Goal: Task Accomplishment & Management: Complete application form

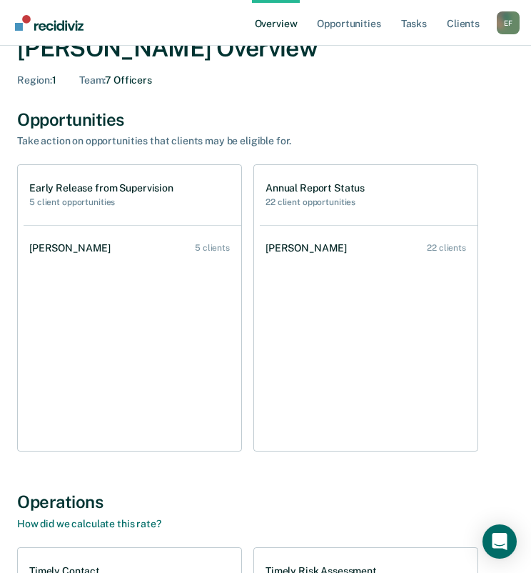
scroll to position [71, 0]
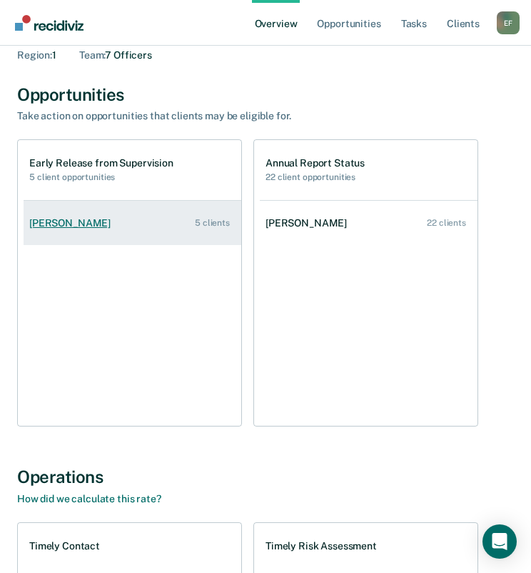
click at [74, 218] on div "[PERSON_NAME]" at bounding box center [72, 223] width 87 height 12
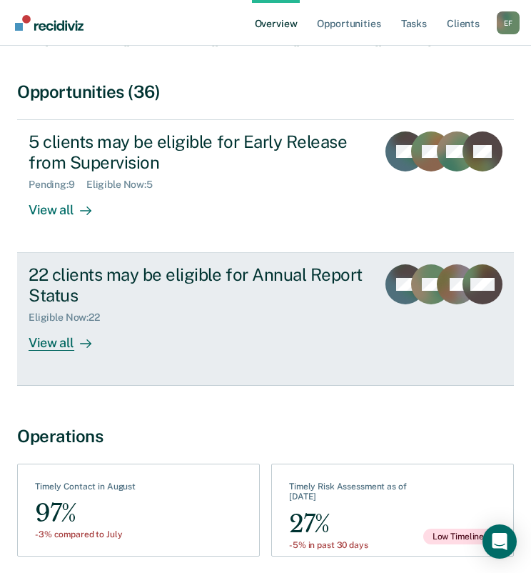
scroll to position [94, 0]
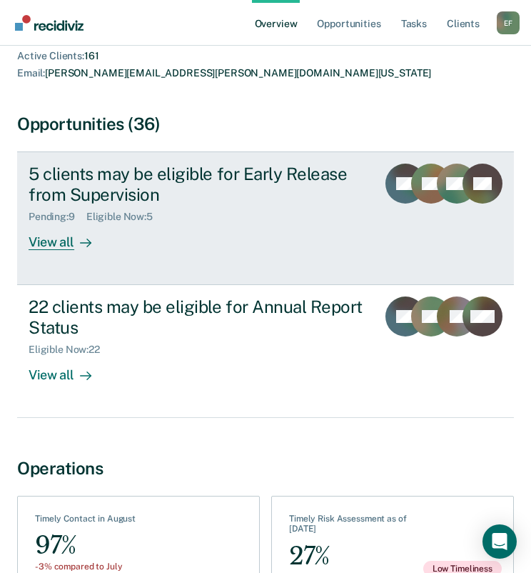
click at [60, 223] on div "View all" at bounding box center [69, 236] width 80 height 28
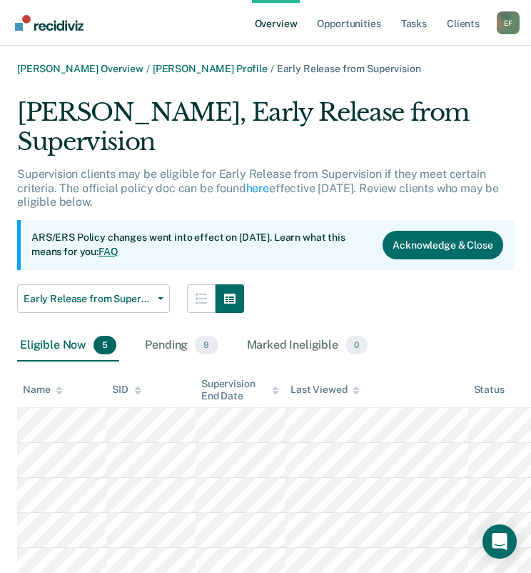
scroll to position [55, 0]
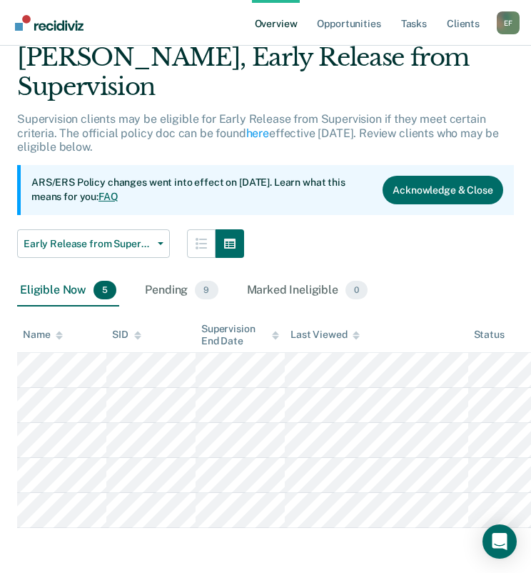
click at [190, 541] on main "[PERSON_NAME] Overview / [PERSON_NAME] Profile / Early Release from Supervision…" at bounding box center [265, 282] width 531 height 583
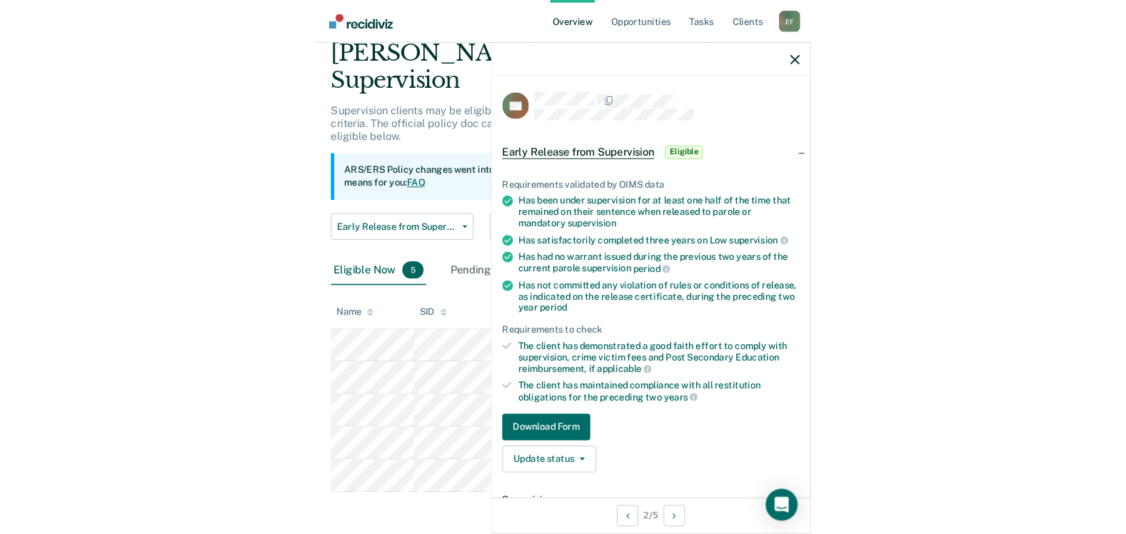
scroll to position [46, 0]
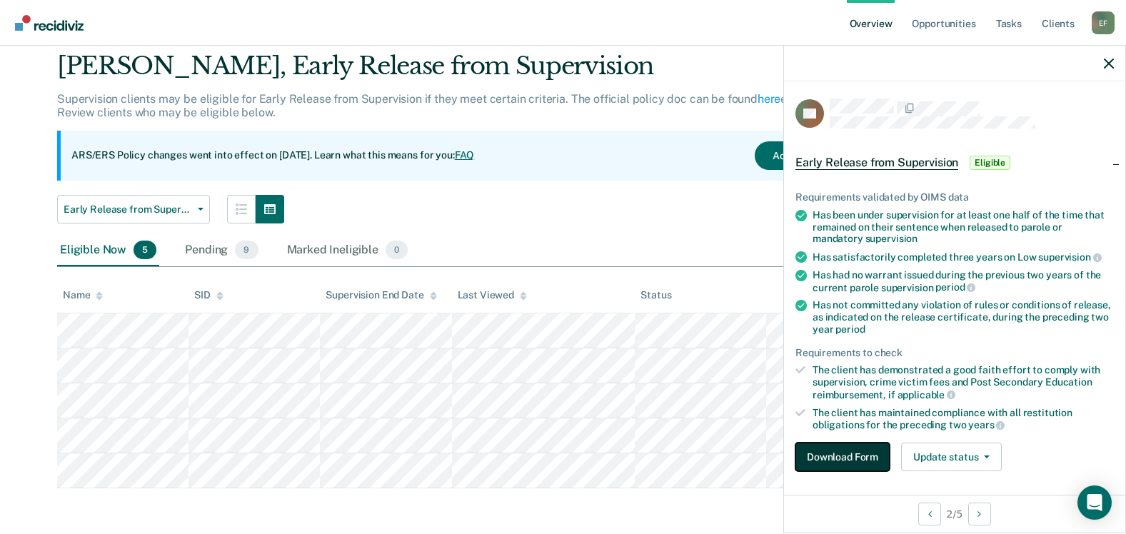
click at [541, 458] on button "Download Form" at bounding box center [843, 457] width 94 height 29
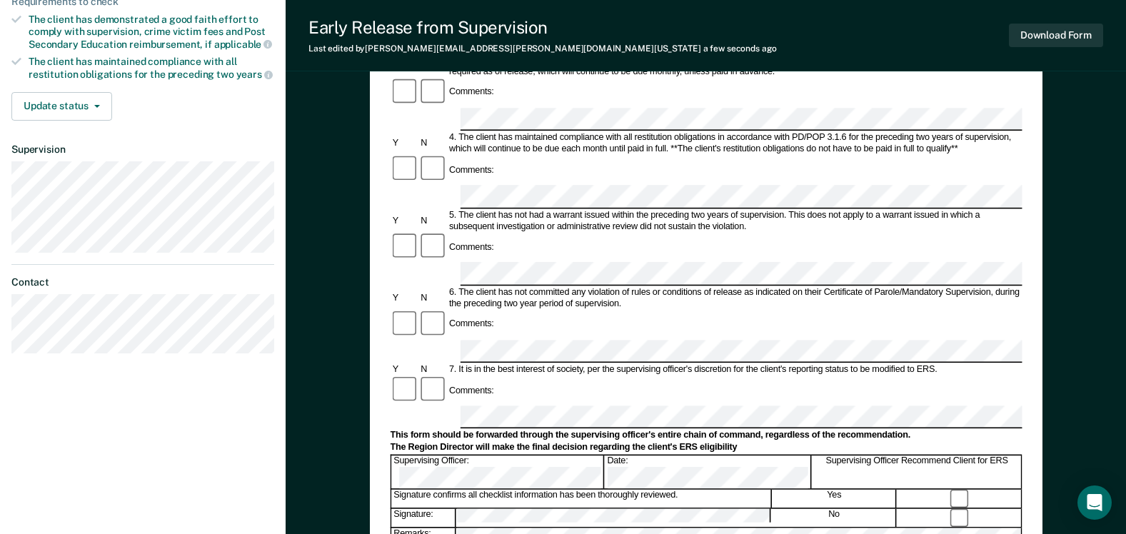
scroll to position [429, 0]
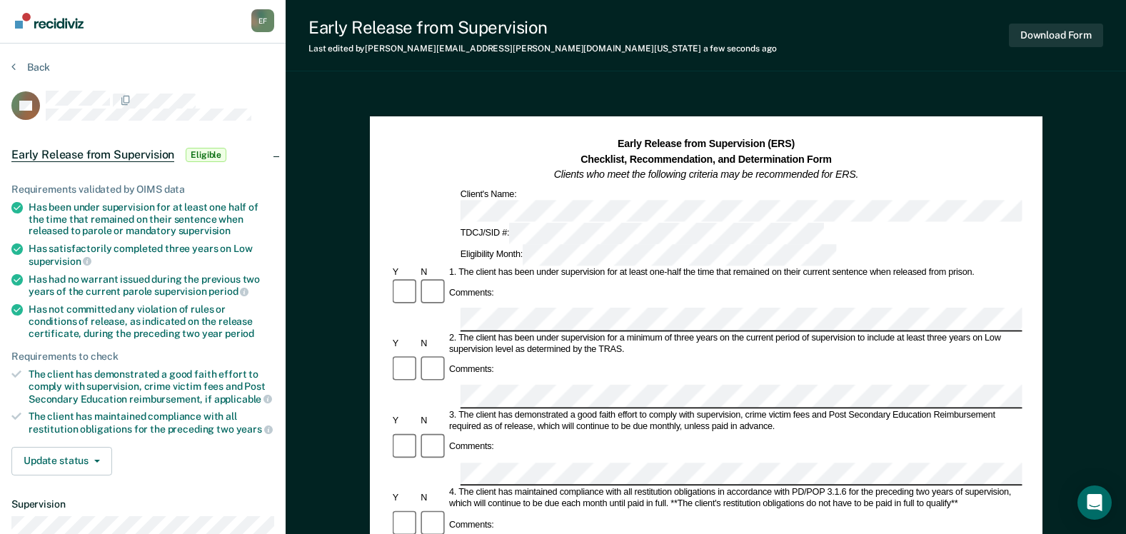
scroll to position [1, 0]
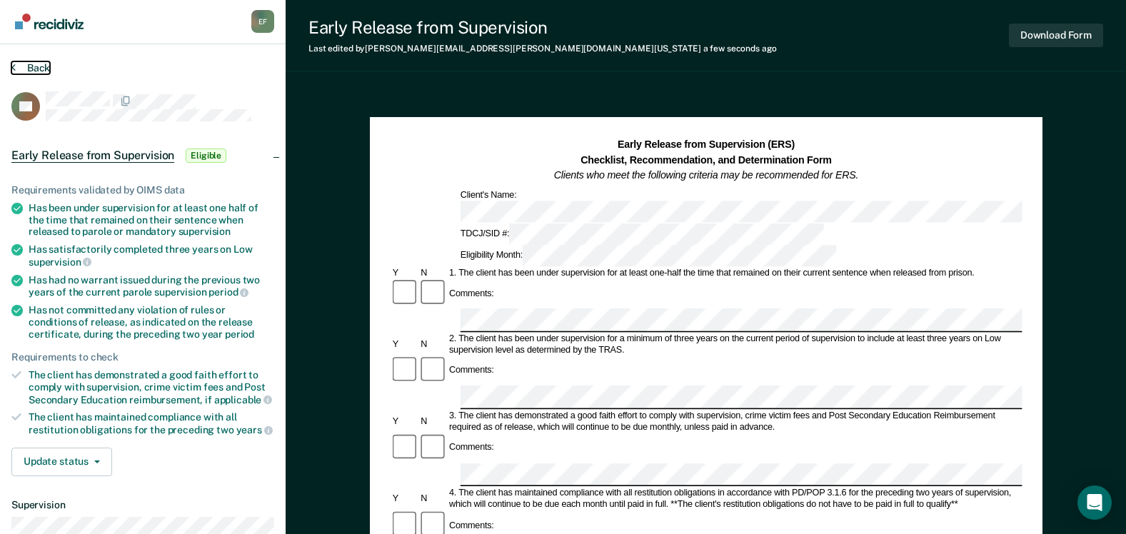
click at [36, 68] on button "Back" at bounding box center [30, 67] width 39 height 13
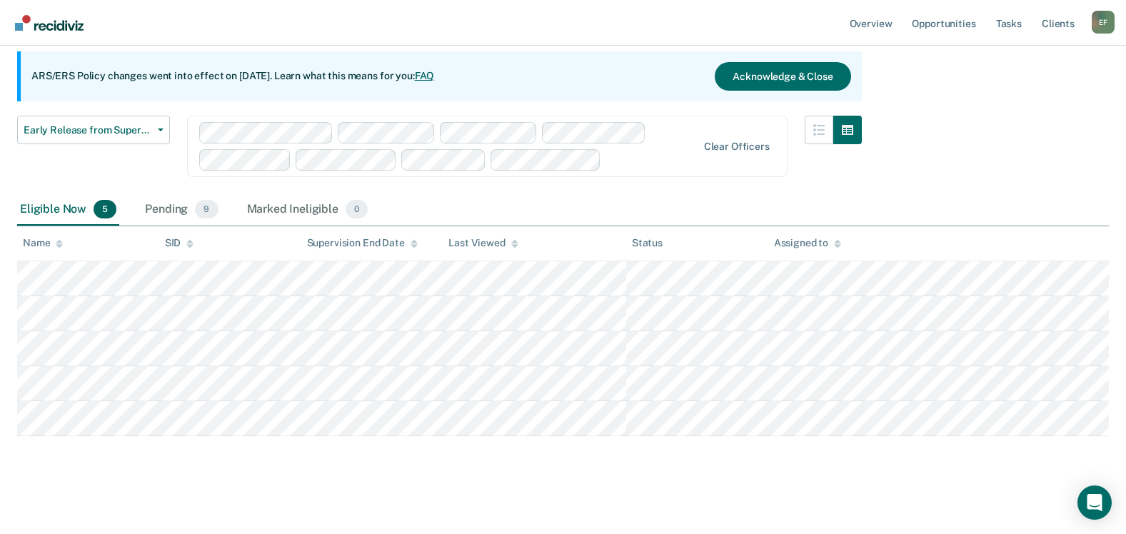
scroll to position [131, 0]
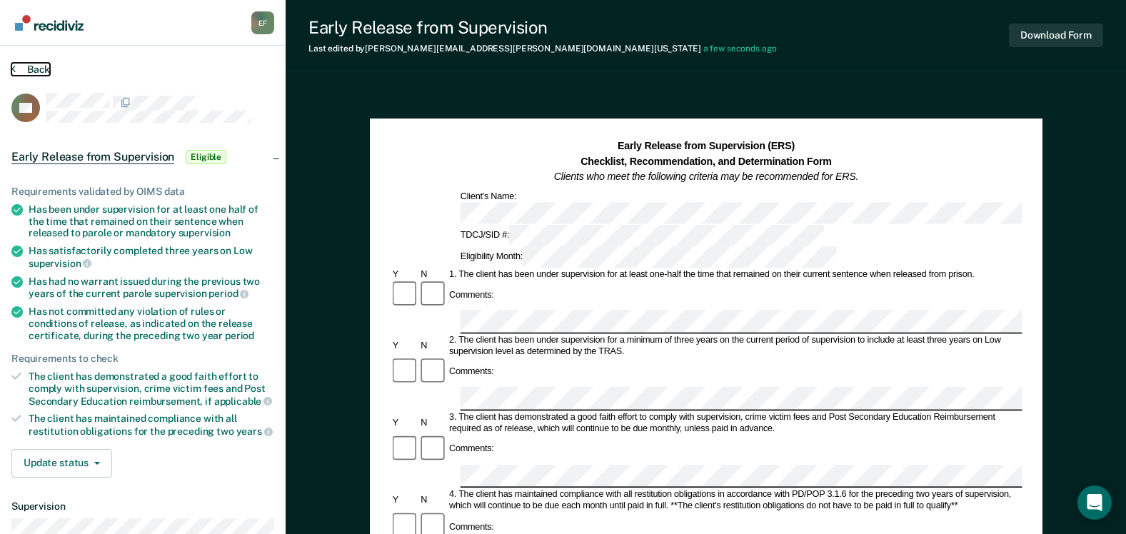
click at [39, 67] on button "Back" at bounding box center [30, 69] width 39 height 13
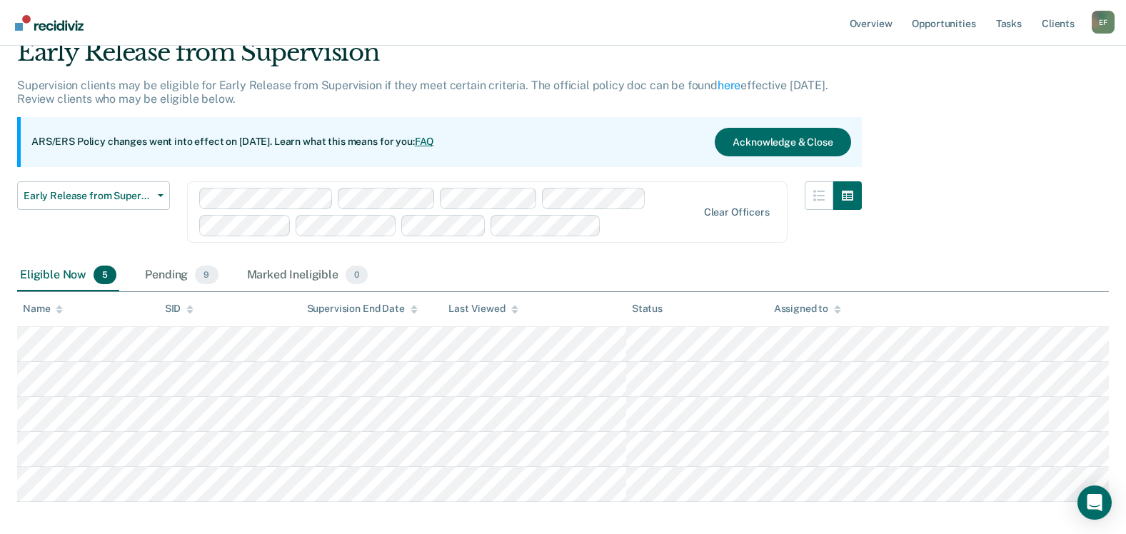
scroll to position [131, 0]
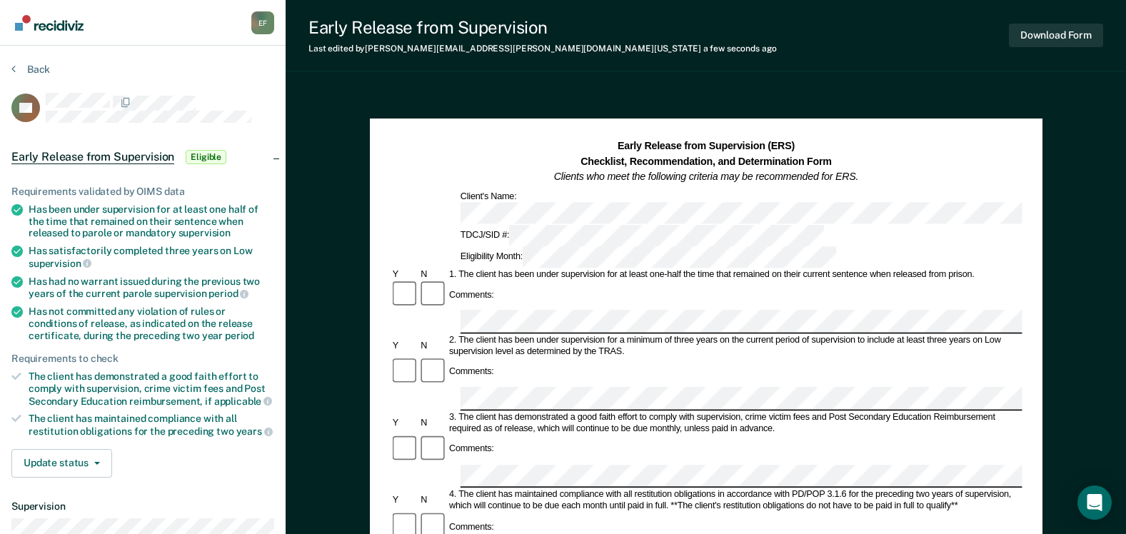
scroll to position [214, 0]
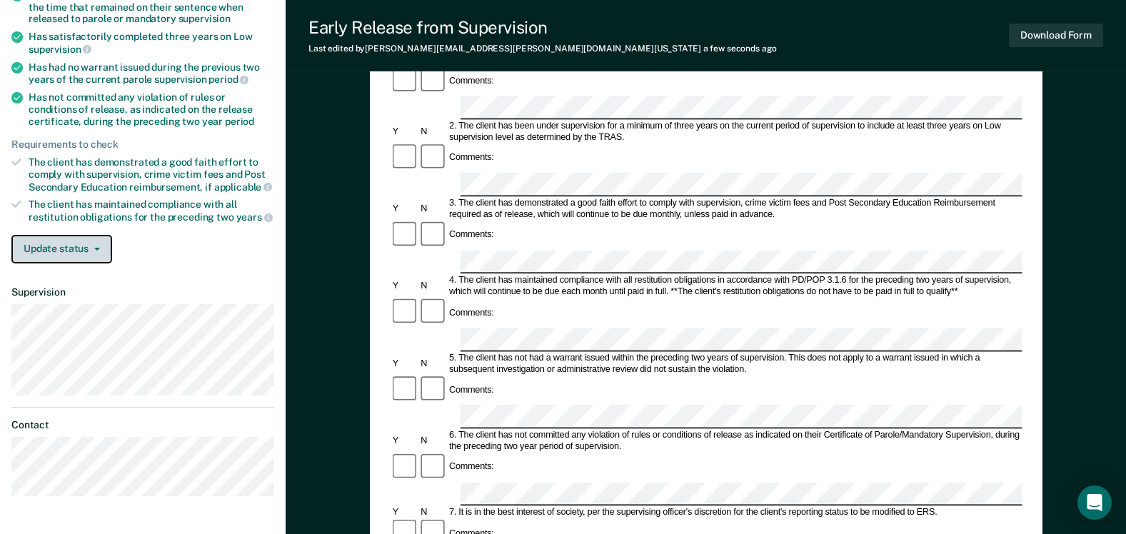
click at [101, 239] on button "Update status" at bounding box center [61, 249] width 101 height 29
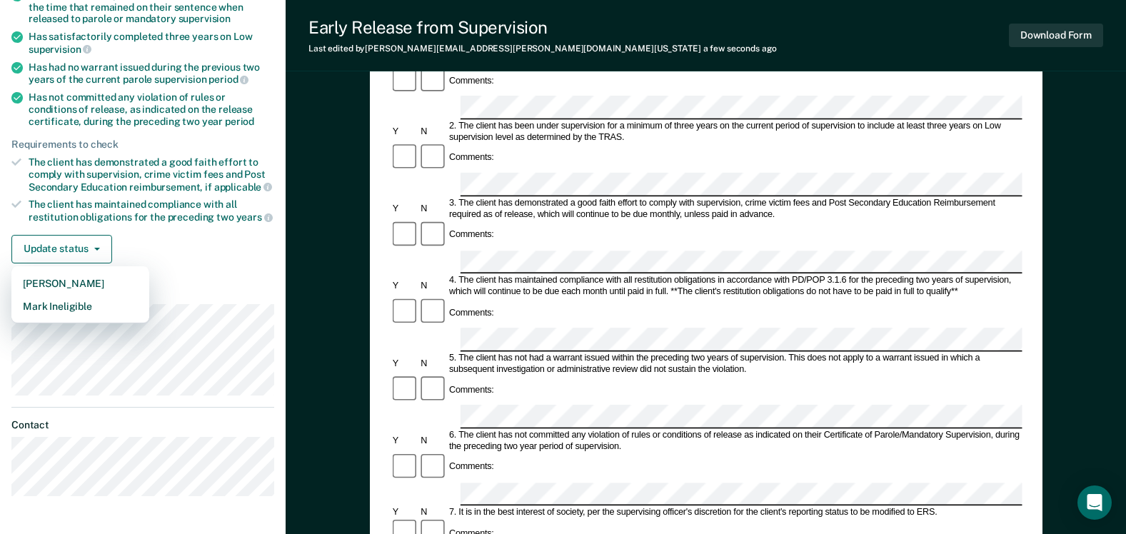
click at [282, 251] on div "Requirements validated by OIMS data Has been under supervision for at least one…" at bounding box center [143, 112] width 286 height 326
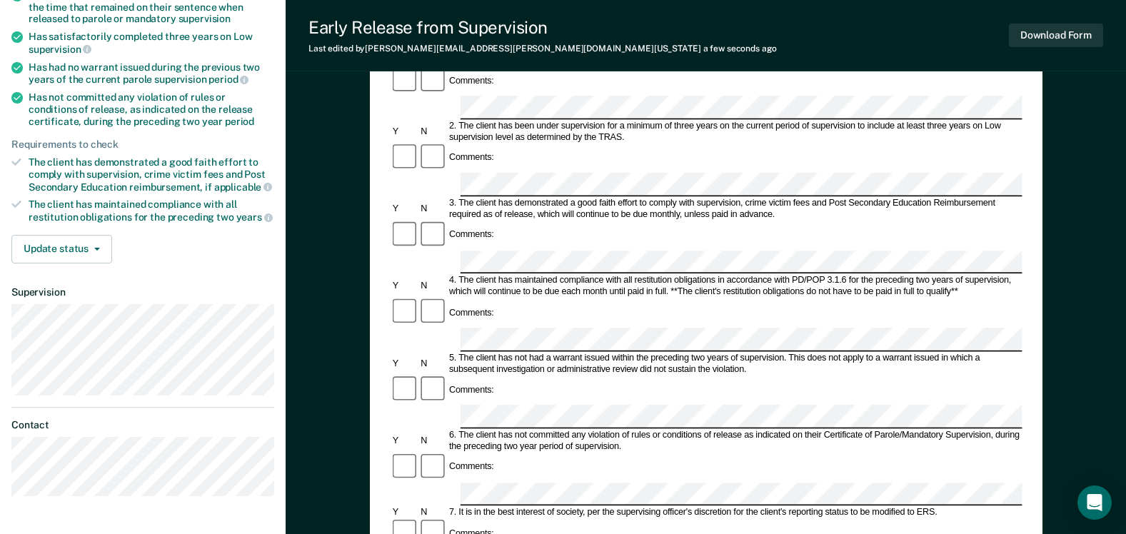
scroll to position [0, 0]
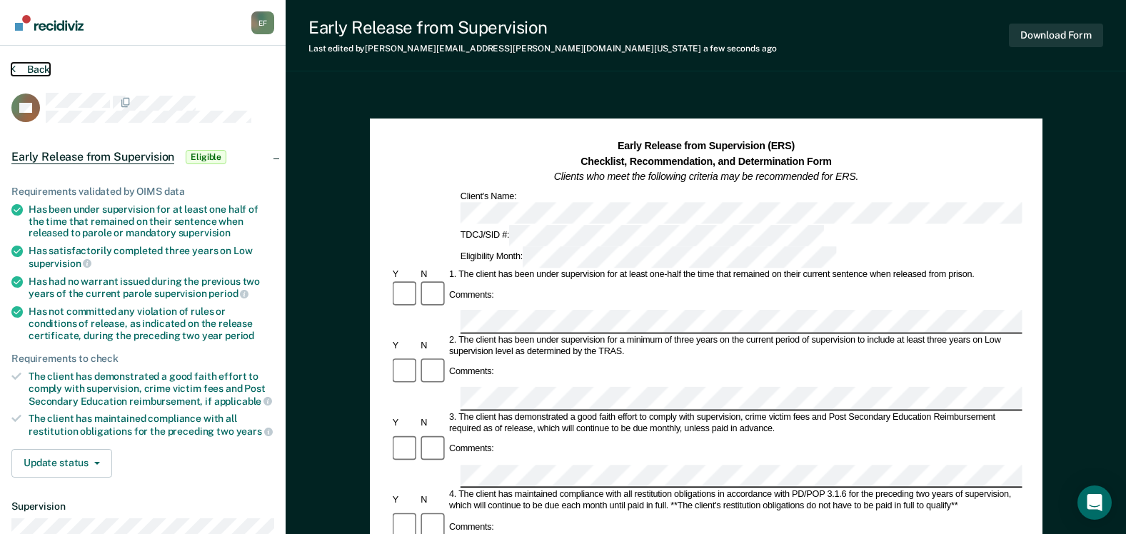
click at [29, 74] on button "Back" at bounding box center [30, 69] width 39 height 13
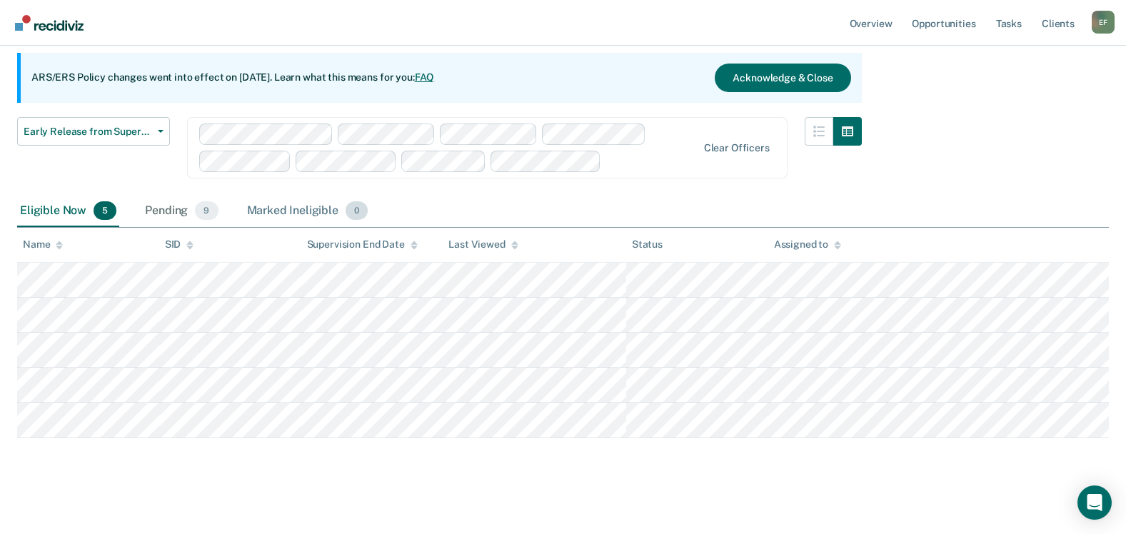
scroll to position [131, 0]
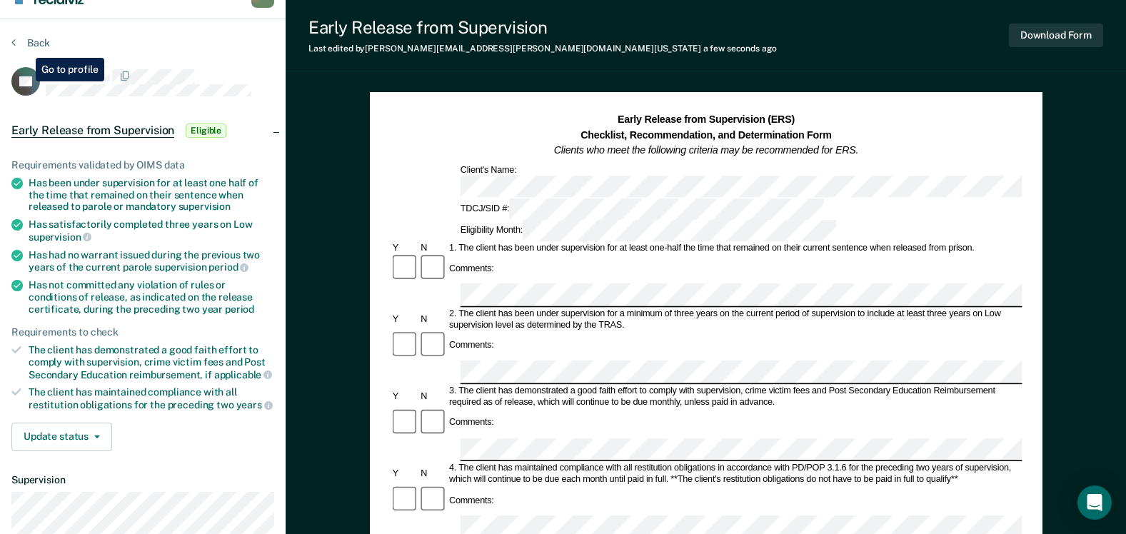
scroll to position [1, 0]
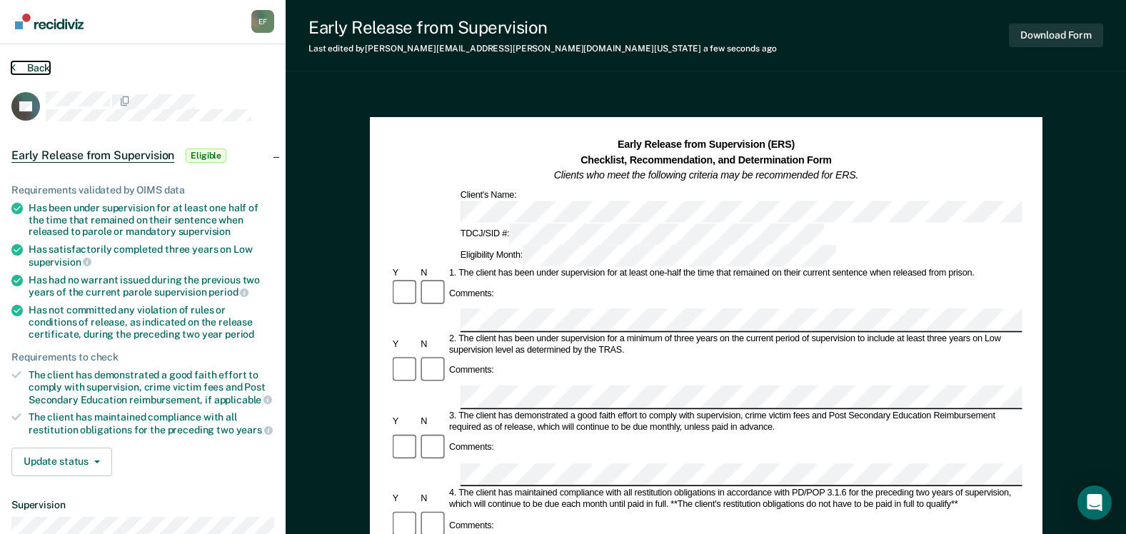
click at [17, 66] on button "Back" at bounding box center [30, 67] width 39 height 13
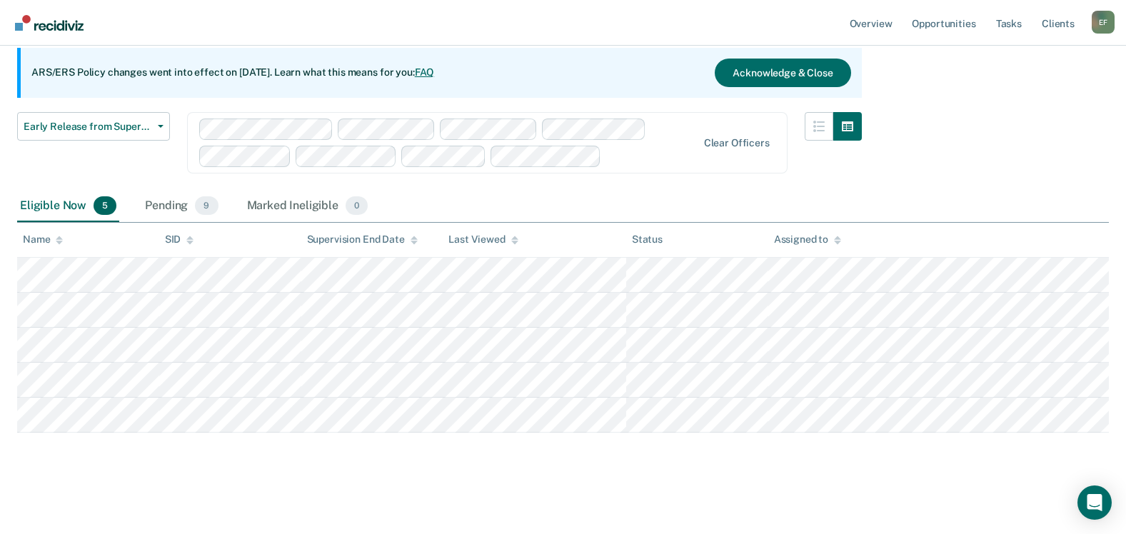
scroll to position [131, 0]
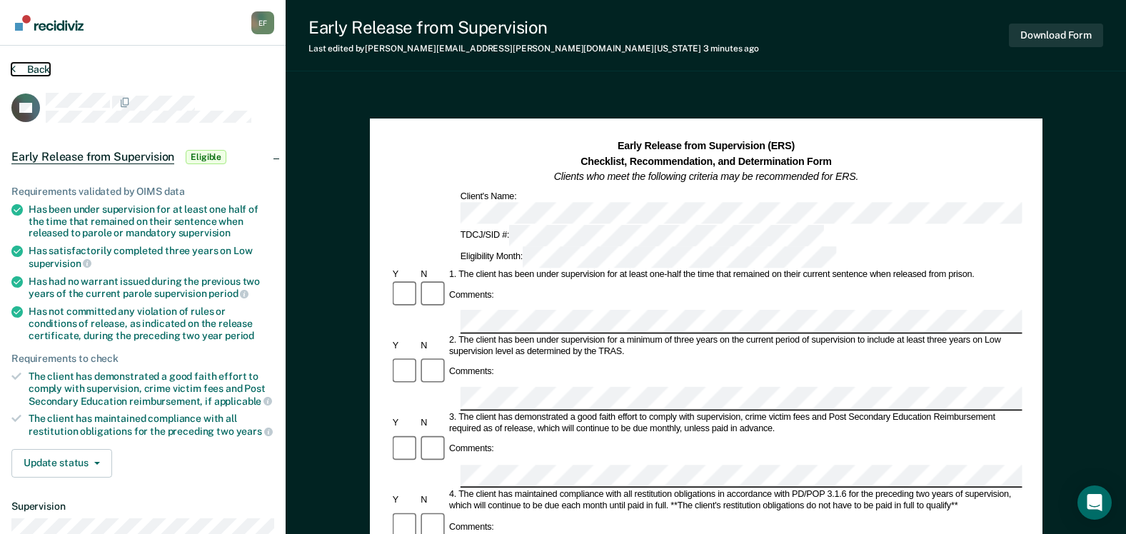
click at [44, 70] on button "Back" at bounding box center [30, 69] width 39 height 13
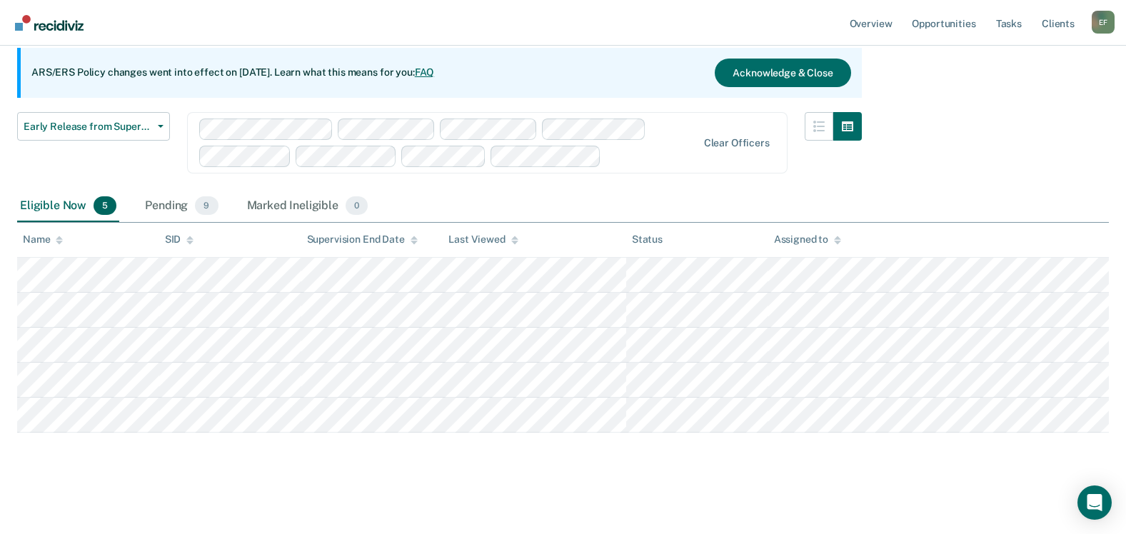
scroll to position [131, 0]
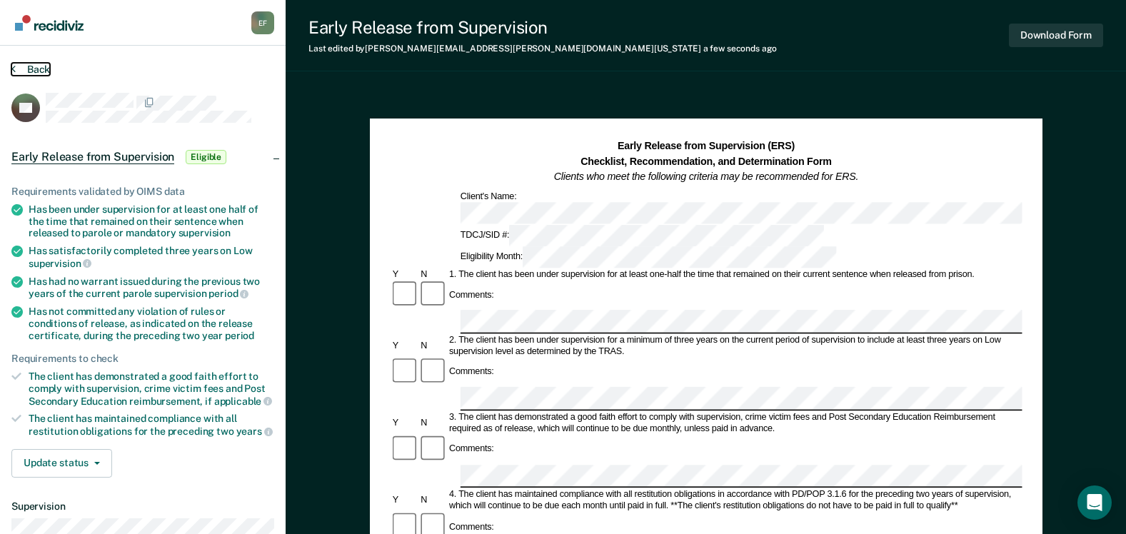
click at [33, 69] on button "Back" at bounding box center [30, 69] width 39 height 13
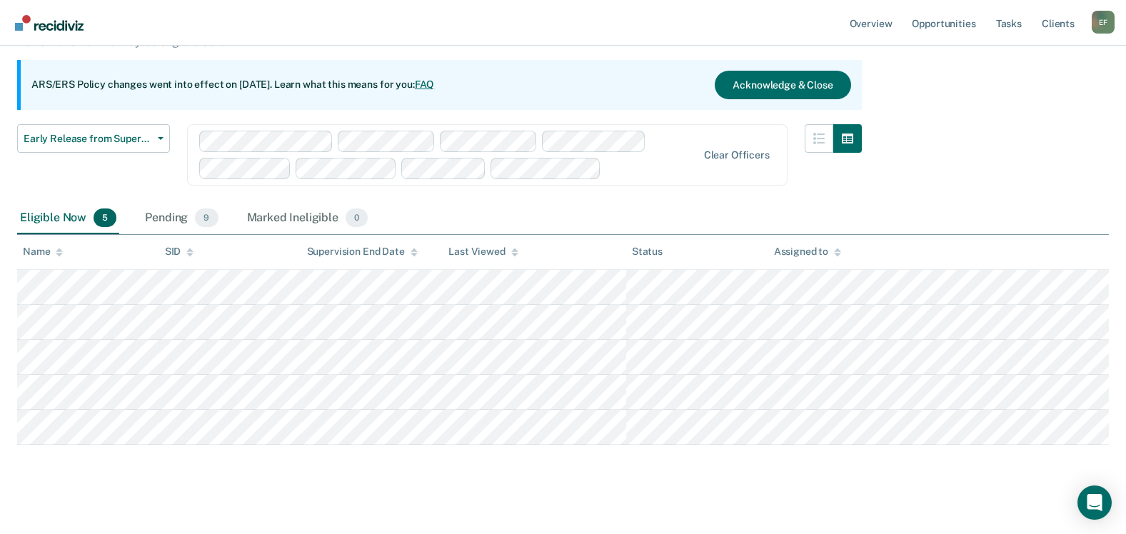
scroll to position [131, 0]
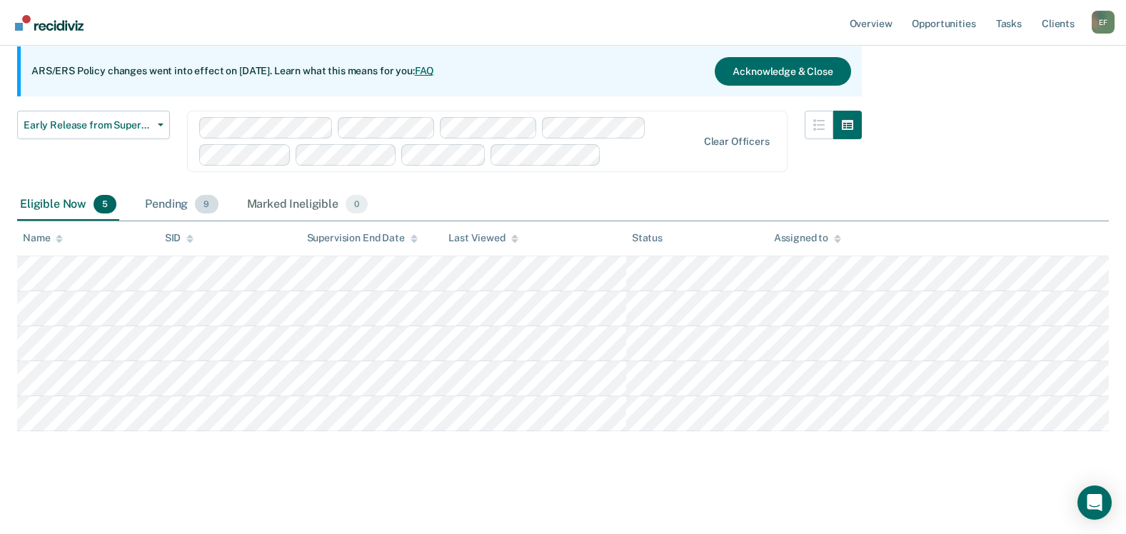
click at [174, 207] on div "Pending 9" at bounding box center [181, 204] width 79 height 31
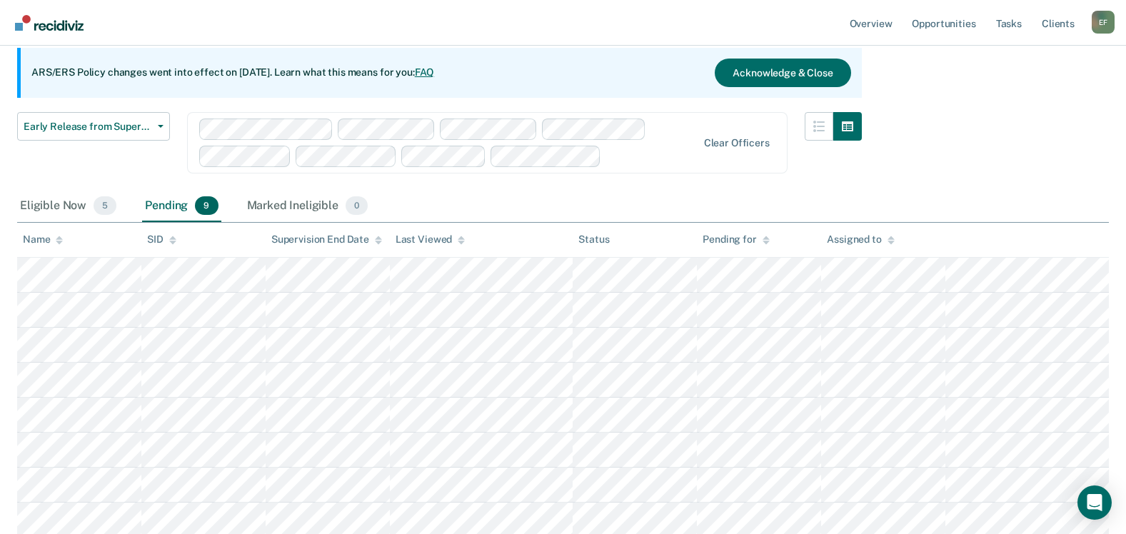
scroll to position [129, 0]
click at [57, 203] on div "Eligible Now 5" at bounding box center [68, 207] width 102 height 31
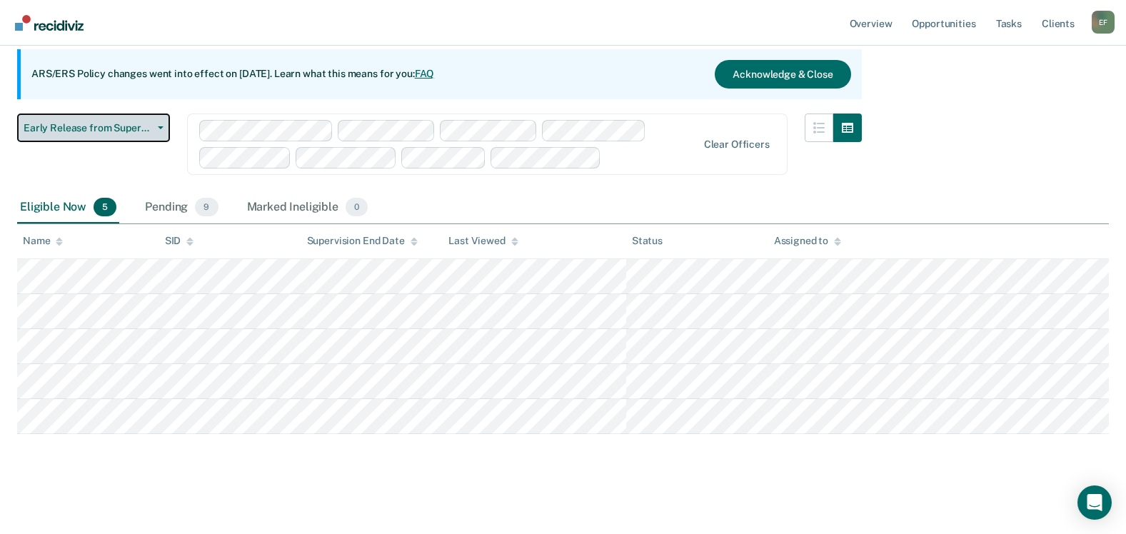
click at [162, 126] on icon "button" at bounding box center [161, 127] width 6 height 3
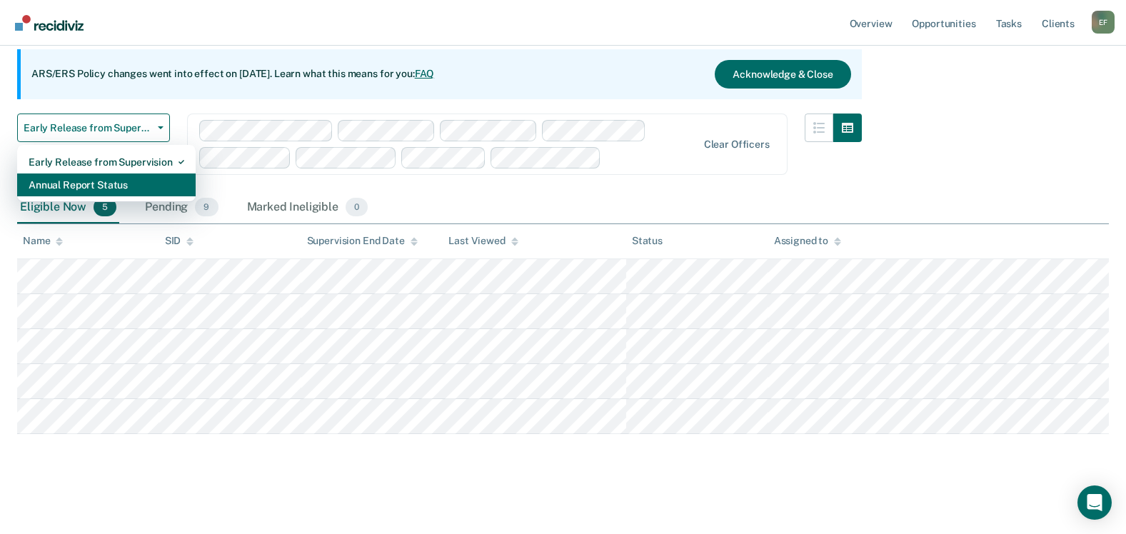
click at [135, 179] on div "Annual Report Status" at bounding box center [107, 185] width 156 height 23
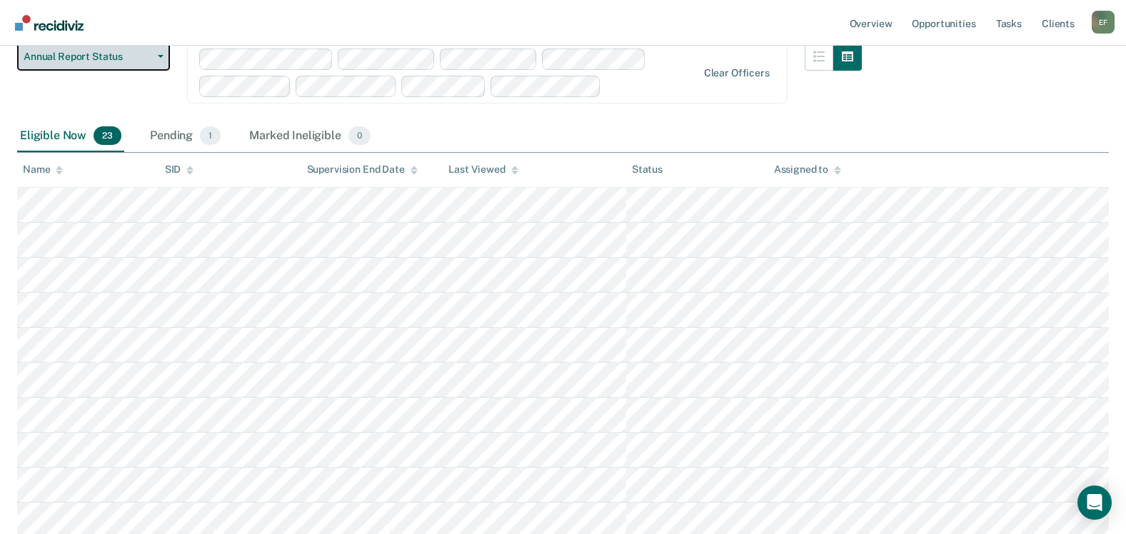
scroll to position [119, 0]
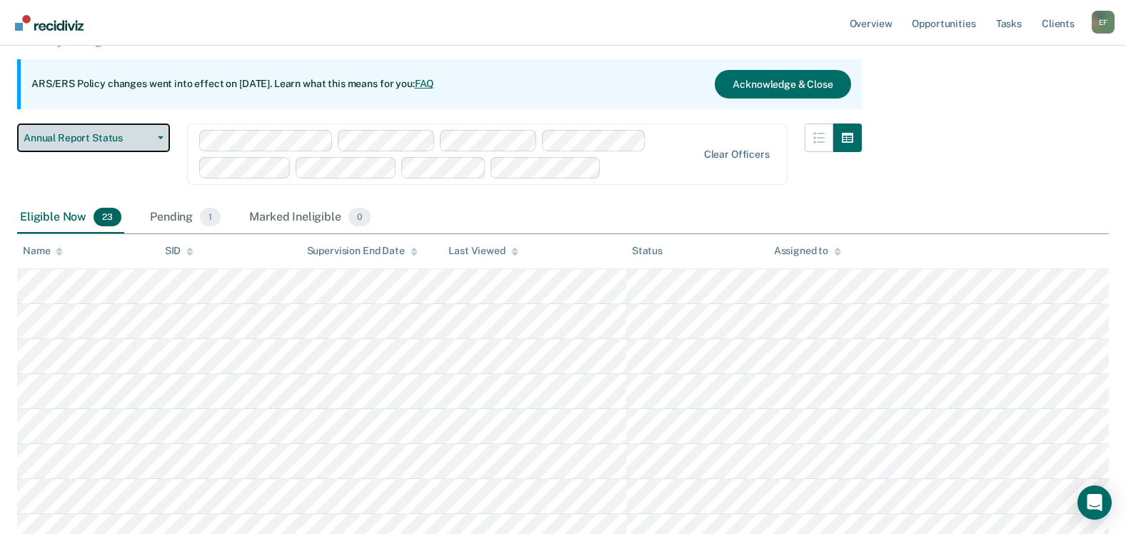
click at [159, 140] on button "Annual Report Status" at bounding box center [93, 138] width 153 height 29
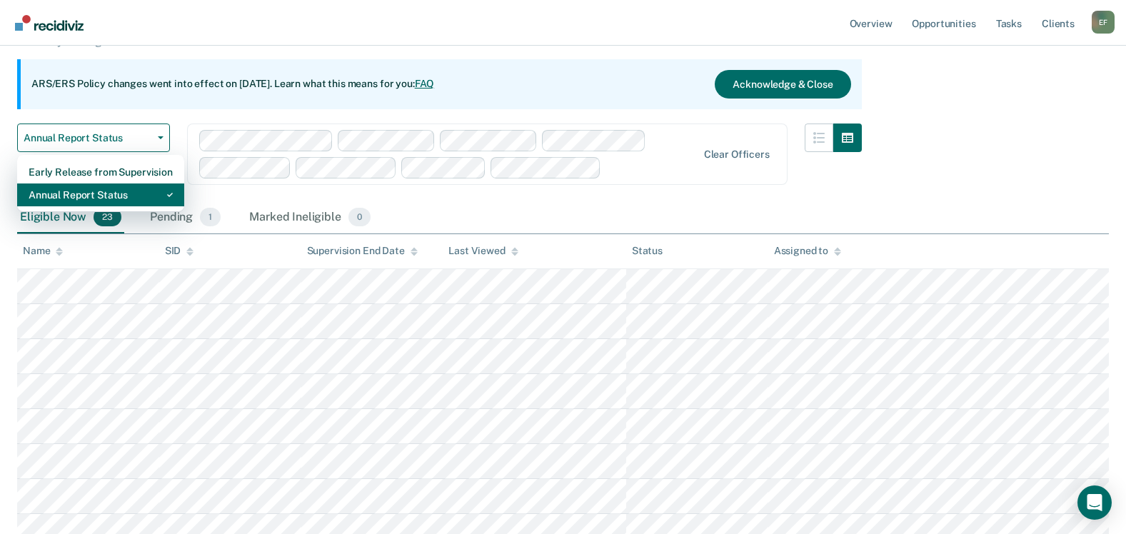
click at [124, 190] on div "Annual Report Status" at bounding box center [101, 195] width 144 height 23
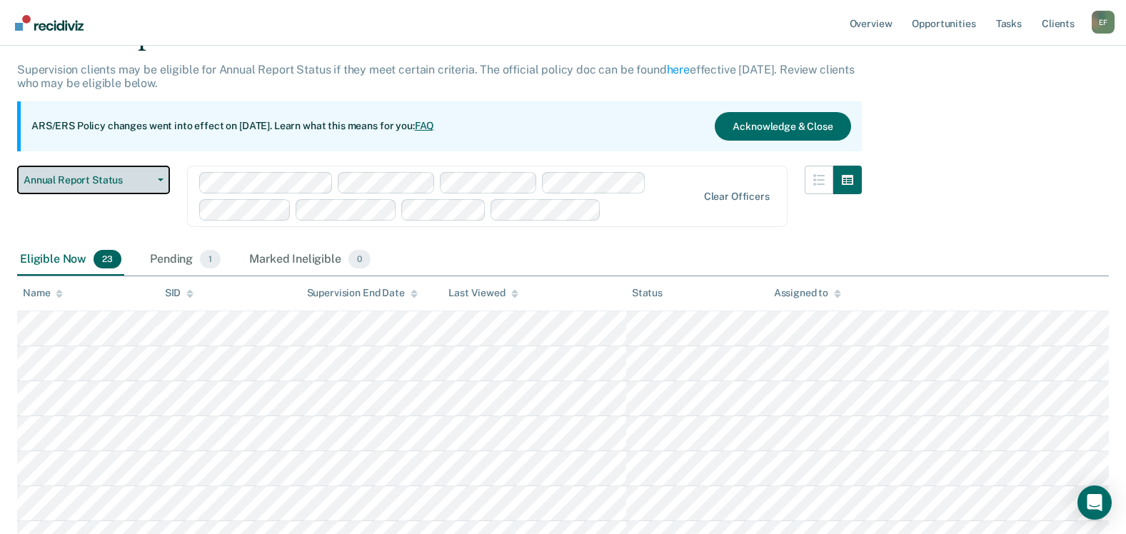
scroll to position [71, 0]
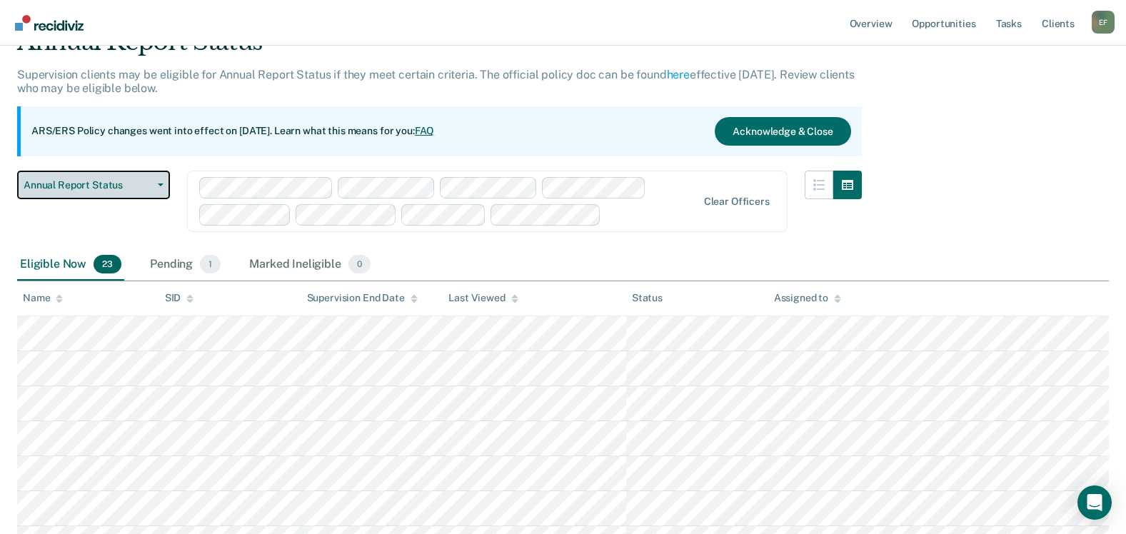
click at [151, 185] on span "Annual Report Status" at bounding box center [88, 185] width 129 height 12
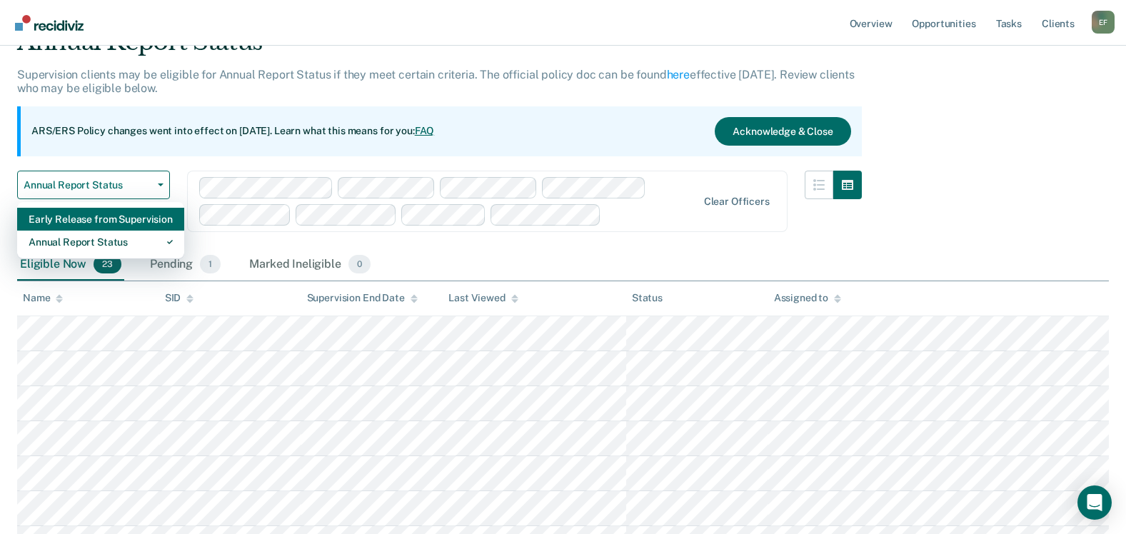
click at [128, 214] on div "Early Release from Supervision" at bounding box center [101, 219] width 144 height 23
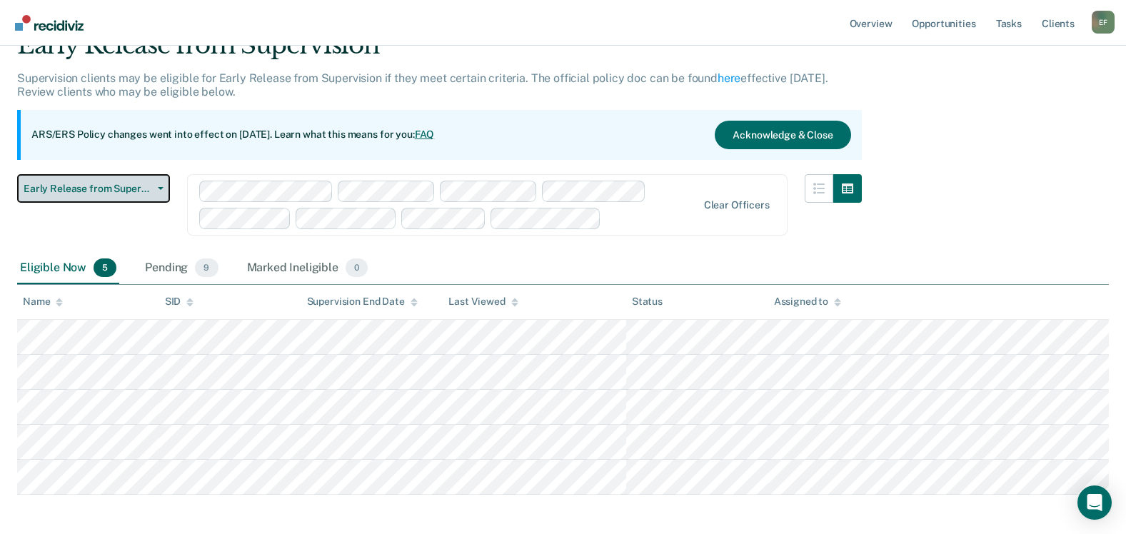
scroll to position [131, 0]
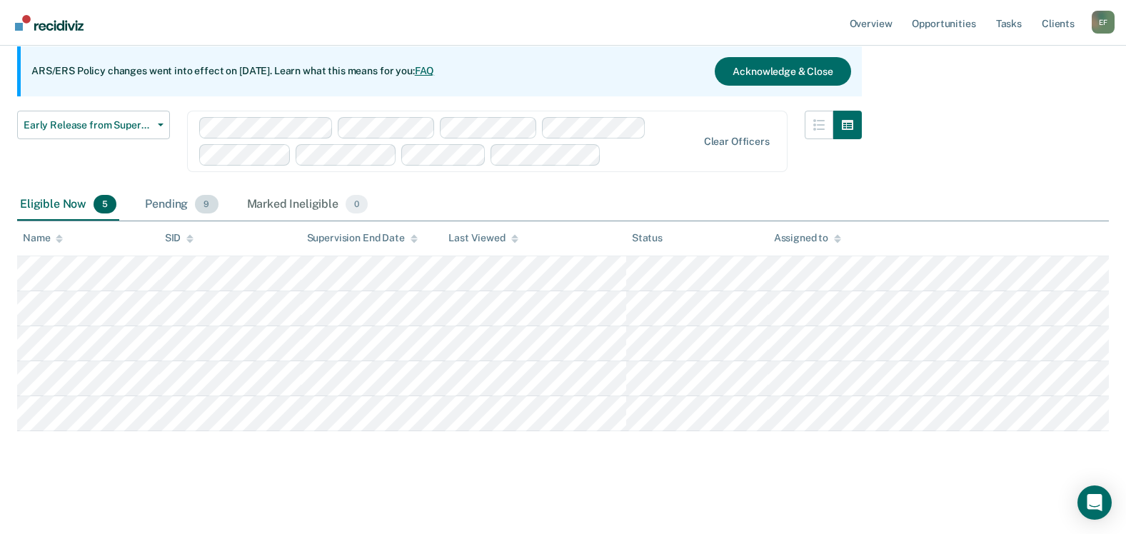
click at [177, 208] on div "Pending 9" at bounding box center [181, 204] width 79 height 31
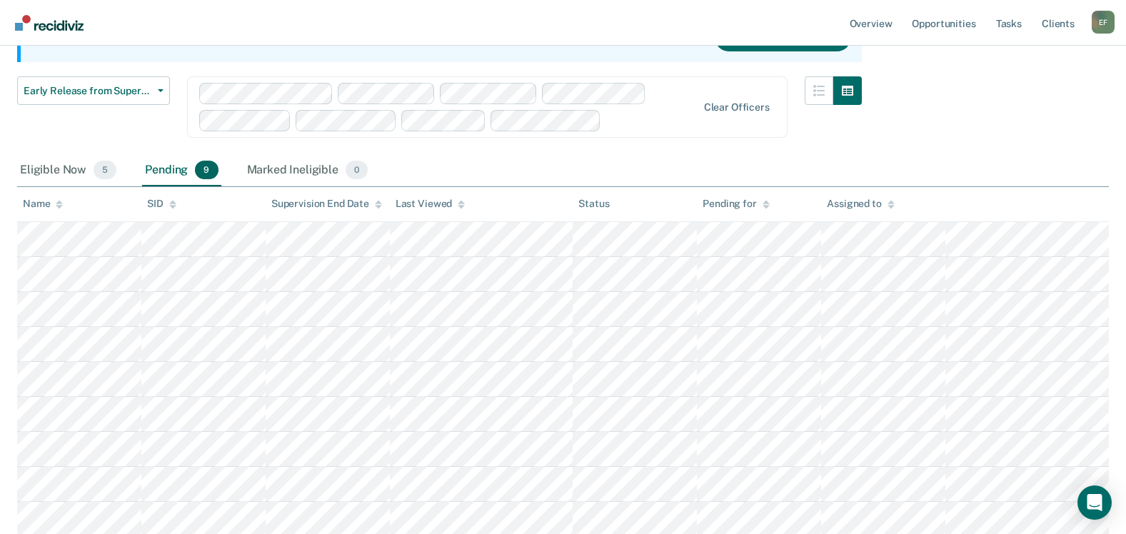
scroll to position [200, 0]
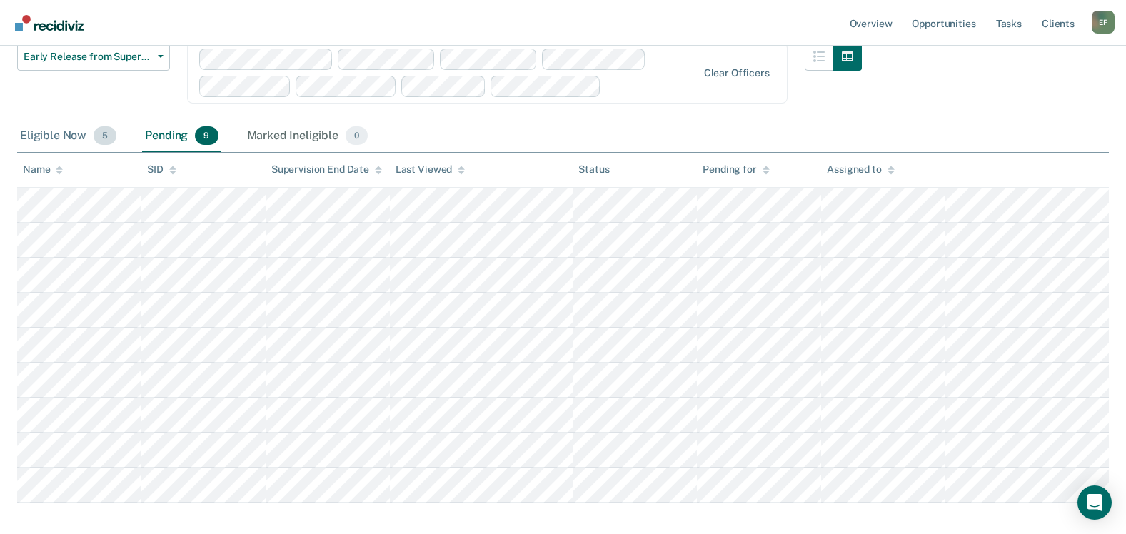
click at [56, 134] on div "Eligible Now 5" at bounding box center [68, 136] width 102 height 31
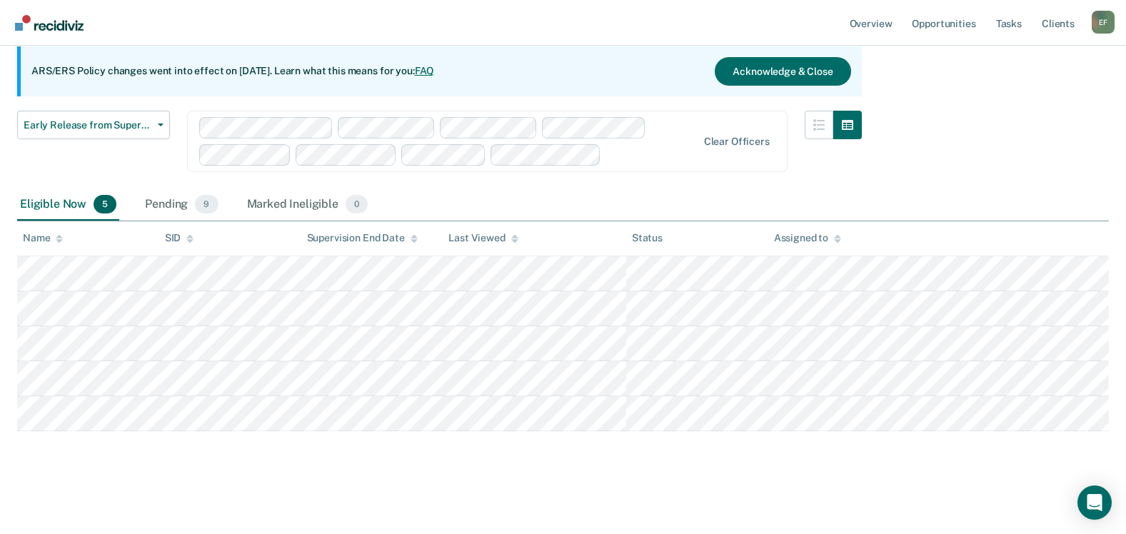
scroll to position [131, 0]
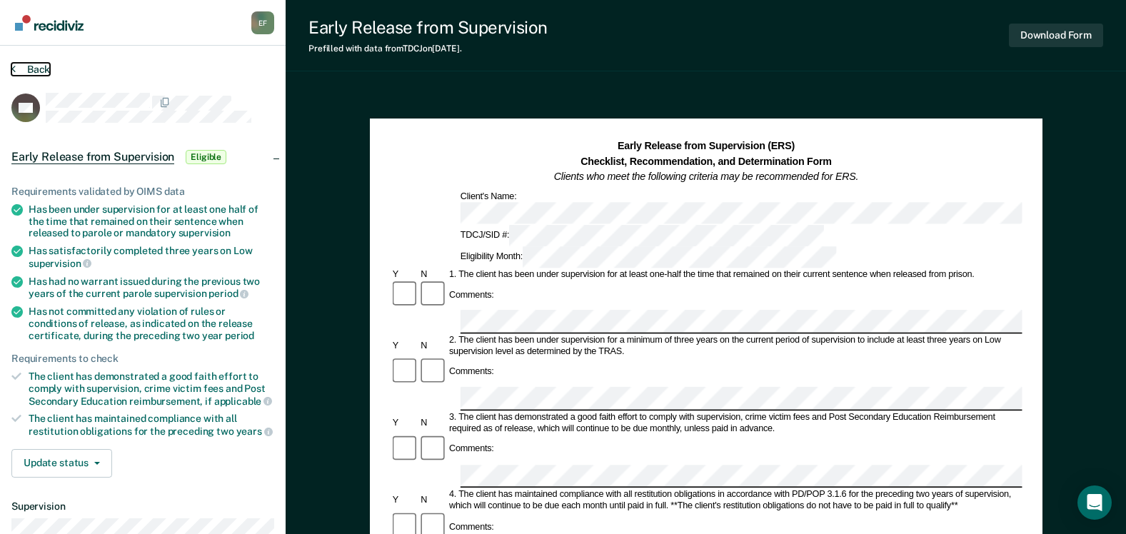
click at [41, 71] on button "Back" at bounding box center [30, 69] width 39 height 13
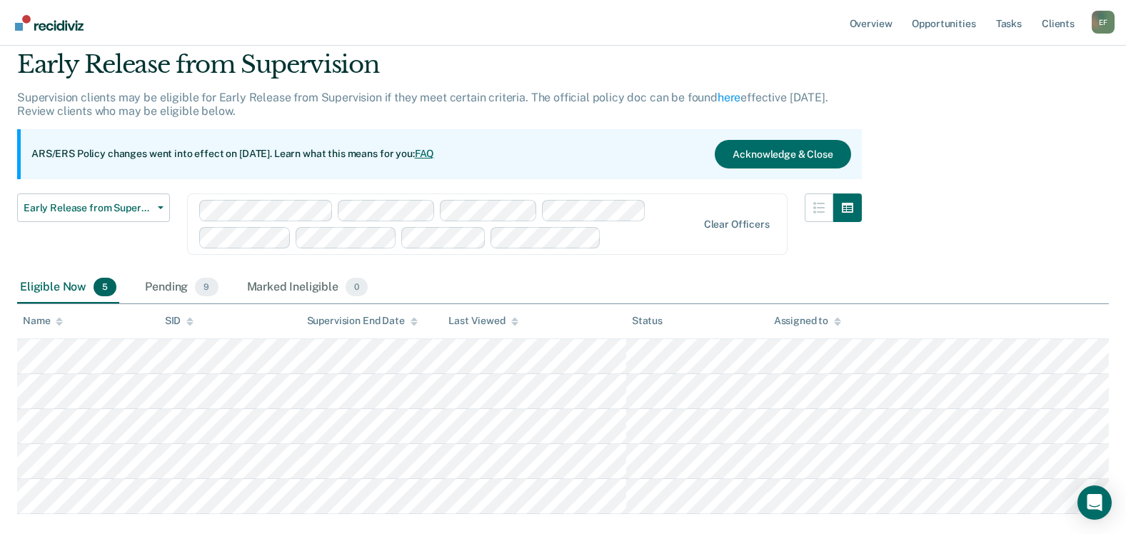
scroll to position [131, 0]
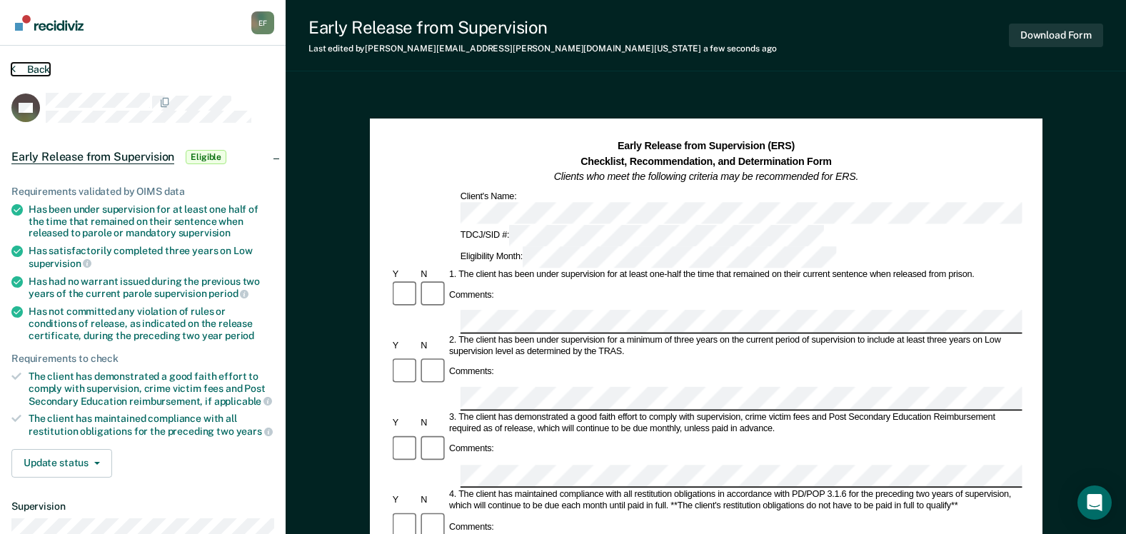
click at [38, 67] on button "Back" at bounding box center [30, 69] width 39 height 13
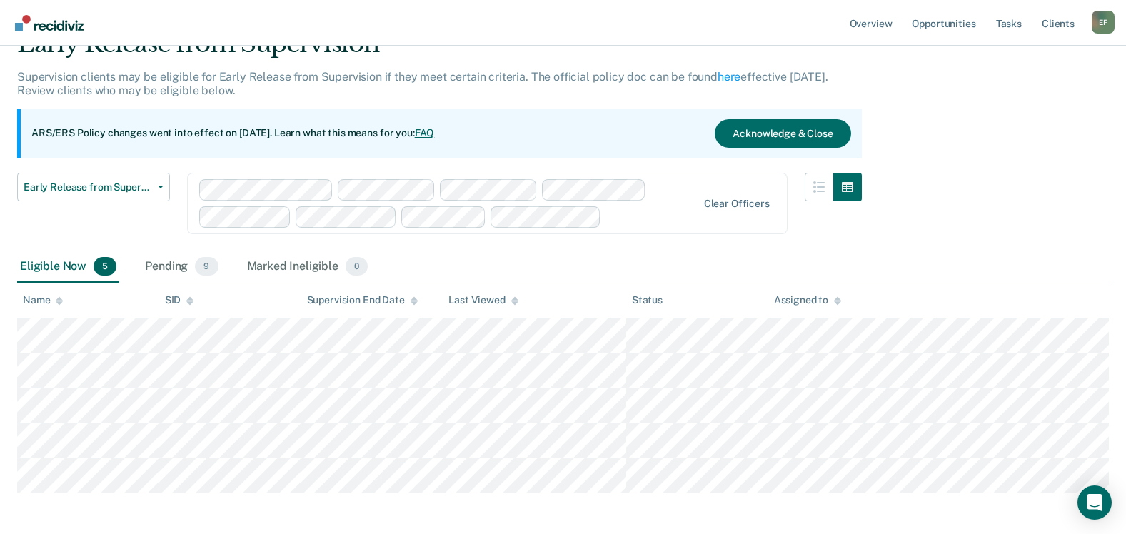
scroll to position [131, 0]
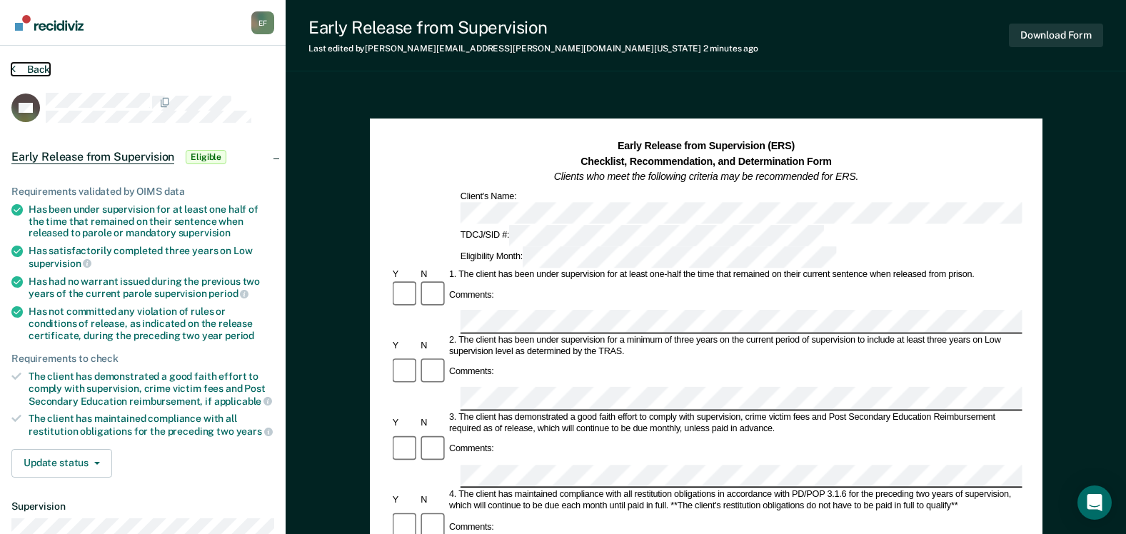
click at [31, 64] on button "Back" at bounding box center [30, 69] width 39 height 13
